Goal: Transaction & Acquisition: Download file/media

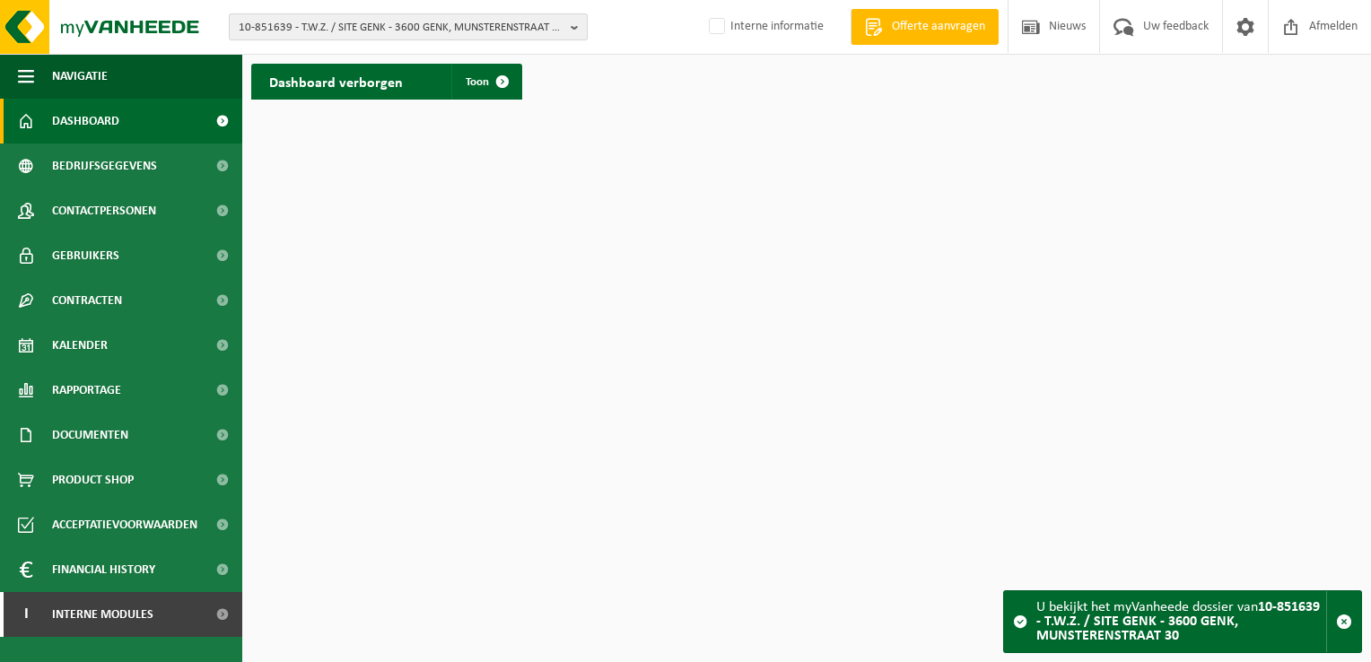
click at [259, 23] on span "10-851639 - T.W.Z. / SITE GENK - 3600 GENK, MUNSTERENSTRAAT 30" at bounding box center [401, 27] width 325 height 27
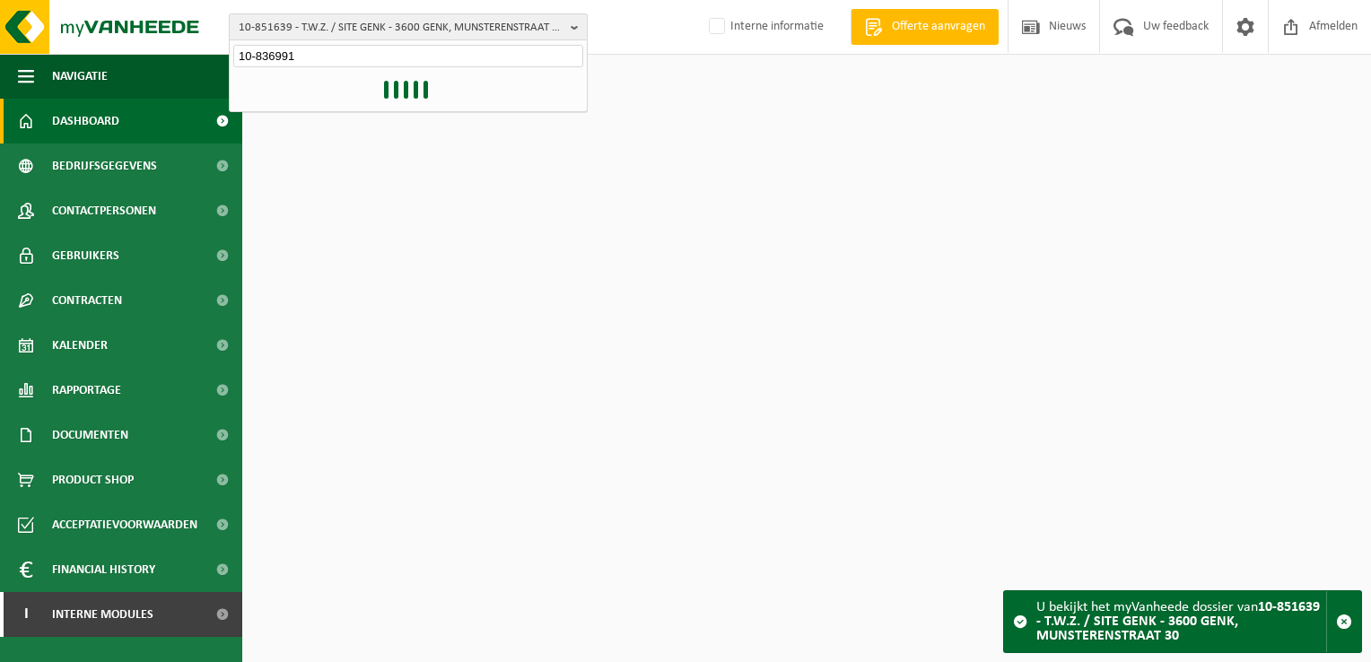
type input "10-836991"
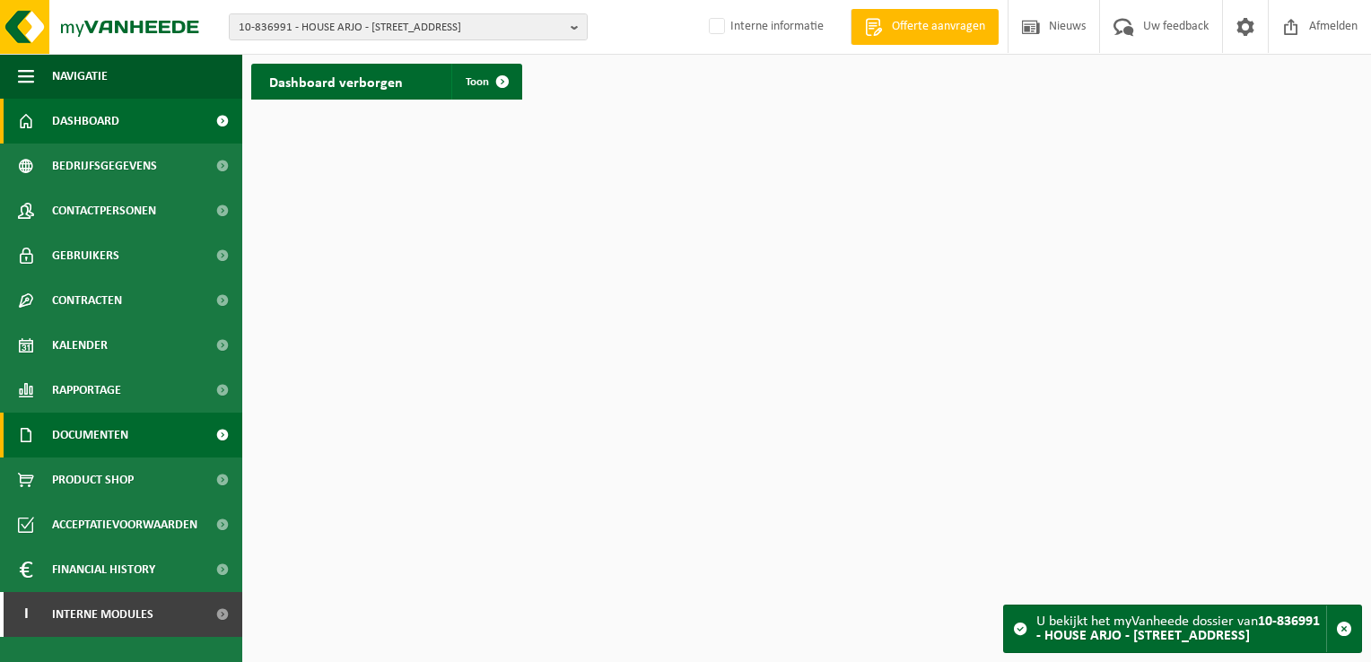
click at [164, 434] on link "Documenten" at bounding box center [121, 435] width 242 height 45
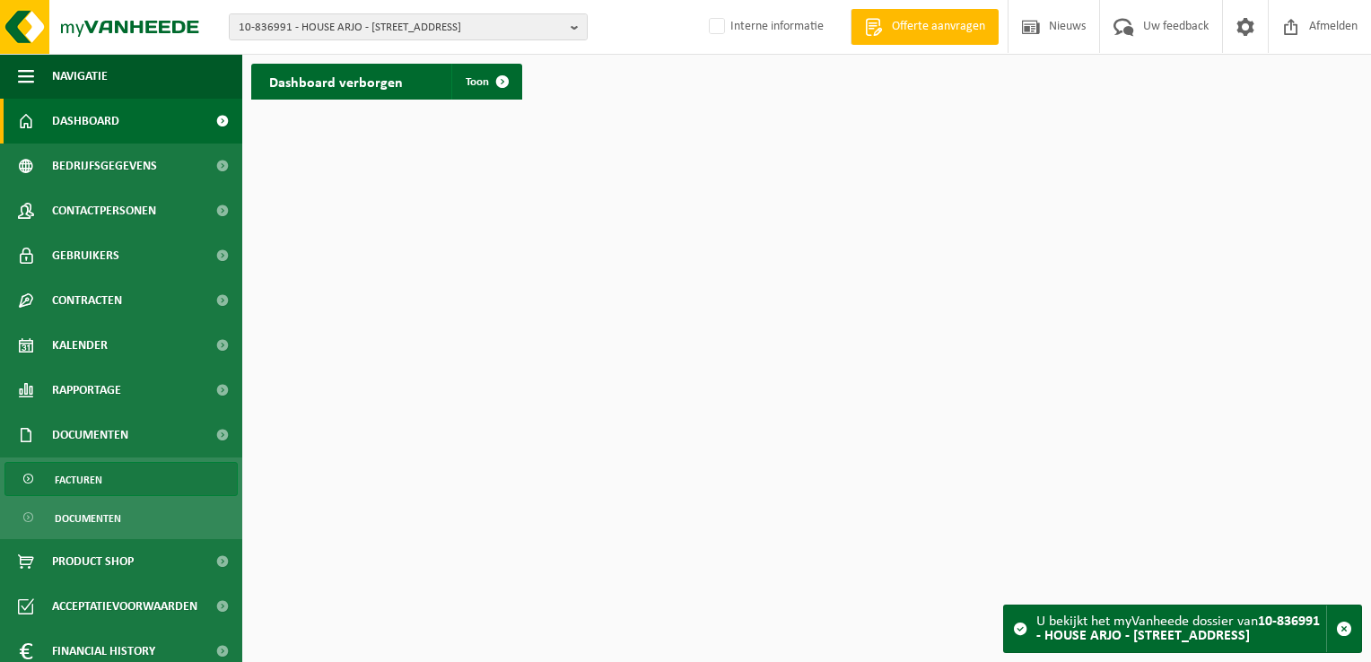
click at [149, 469] on link "Facturen" at bounding box center [120, 479] width 233 height 34
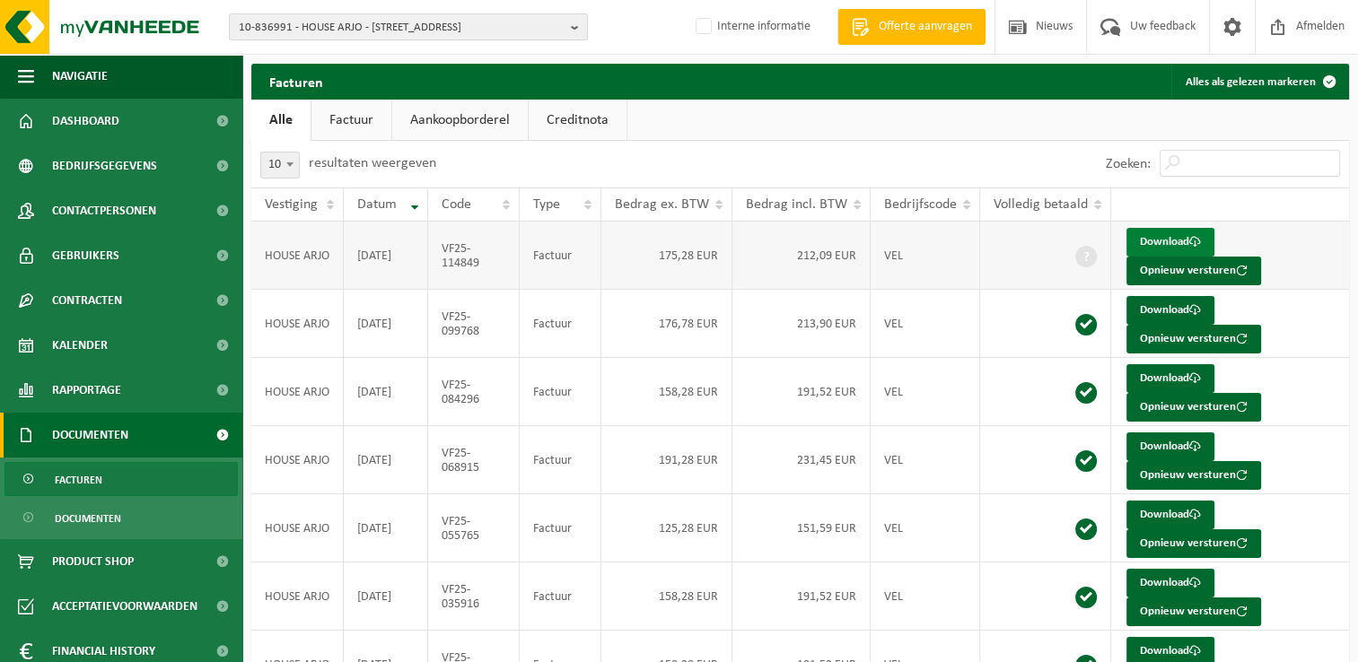
click at [1152, 237] on link "Download" at bounding box center [1170, 242] width 88 height 29
